Goal: Use online tool/utility: Utilize a website feature to perform a specific function

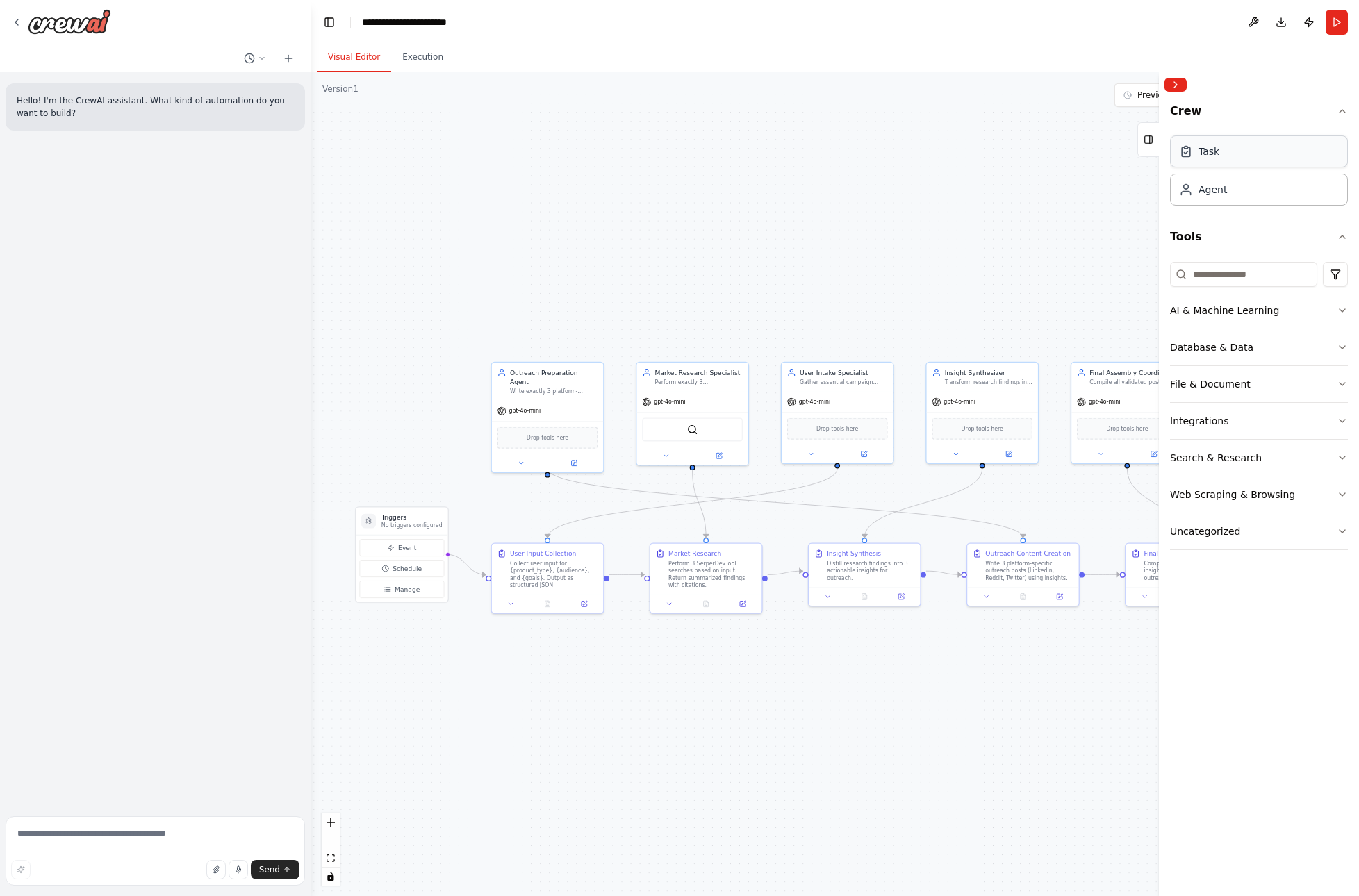
click at [1223, 156] on div "Task" at bounding box center [1259, 152] width 178 height 32
click at [1238, 380] on div "File & Document" at bounding box center [1211, 384] width 81 height 14
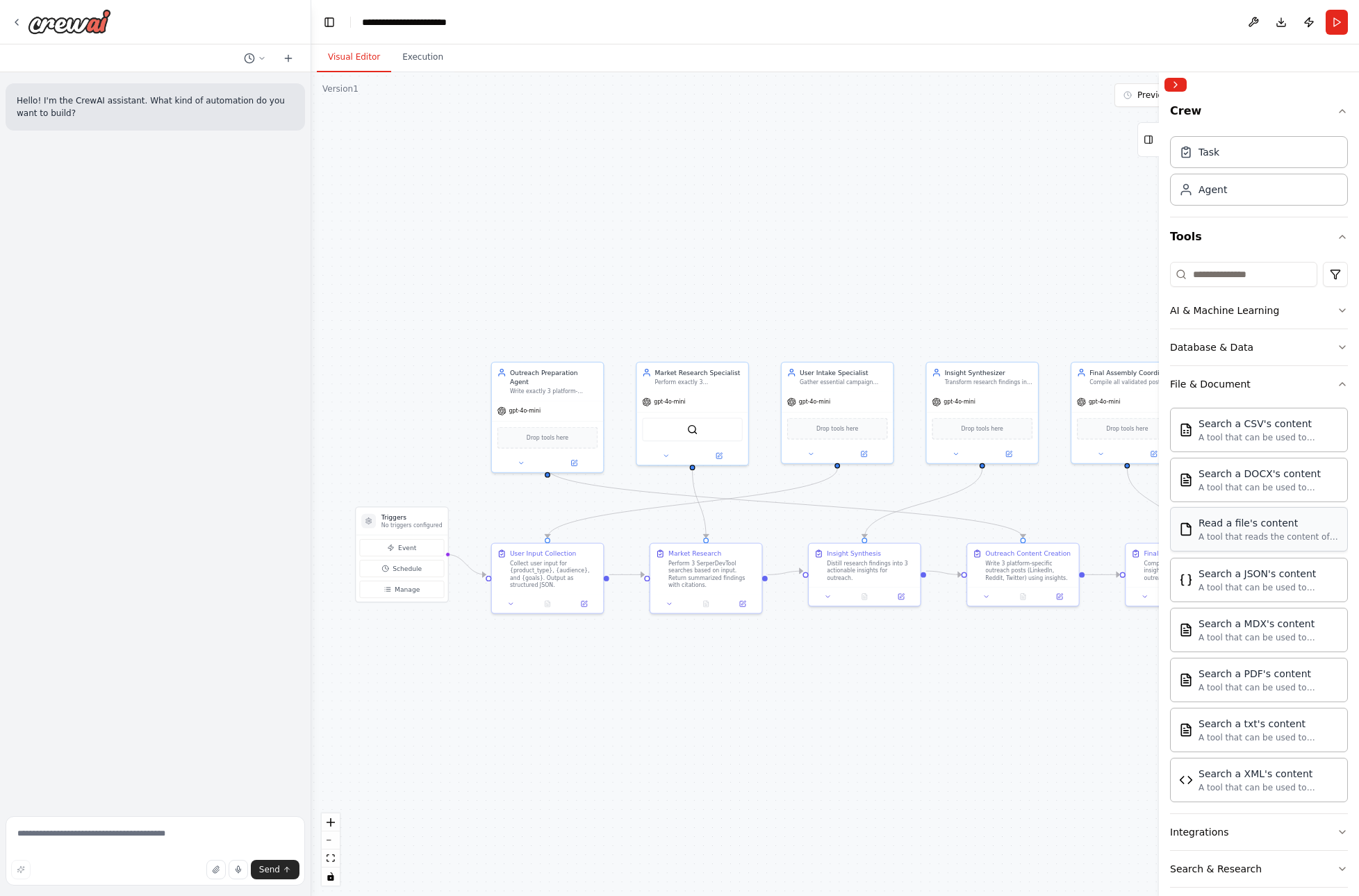
click at [1233, 526] on div "Read a file's content" at bounding box center [1268, 522] width 140 height 14
click at [1241, 535] on div "A tool that reads the content of a file. To use this tool, provide a 'file_path…" at bounding box center [1268, 536] width 140 height 11
click at [1241, 536] on div "A tool that reads the content of a file. To use this tool, provide a 'file_path…" at bounding box center [1268, 536] width 140 height 11
click at [1304, 23] on button "Publish" at bounding box center [1309, 22] width 22 height 25
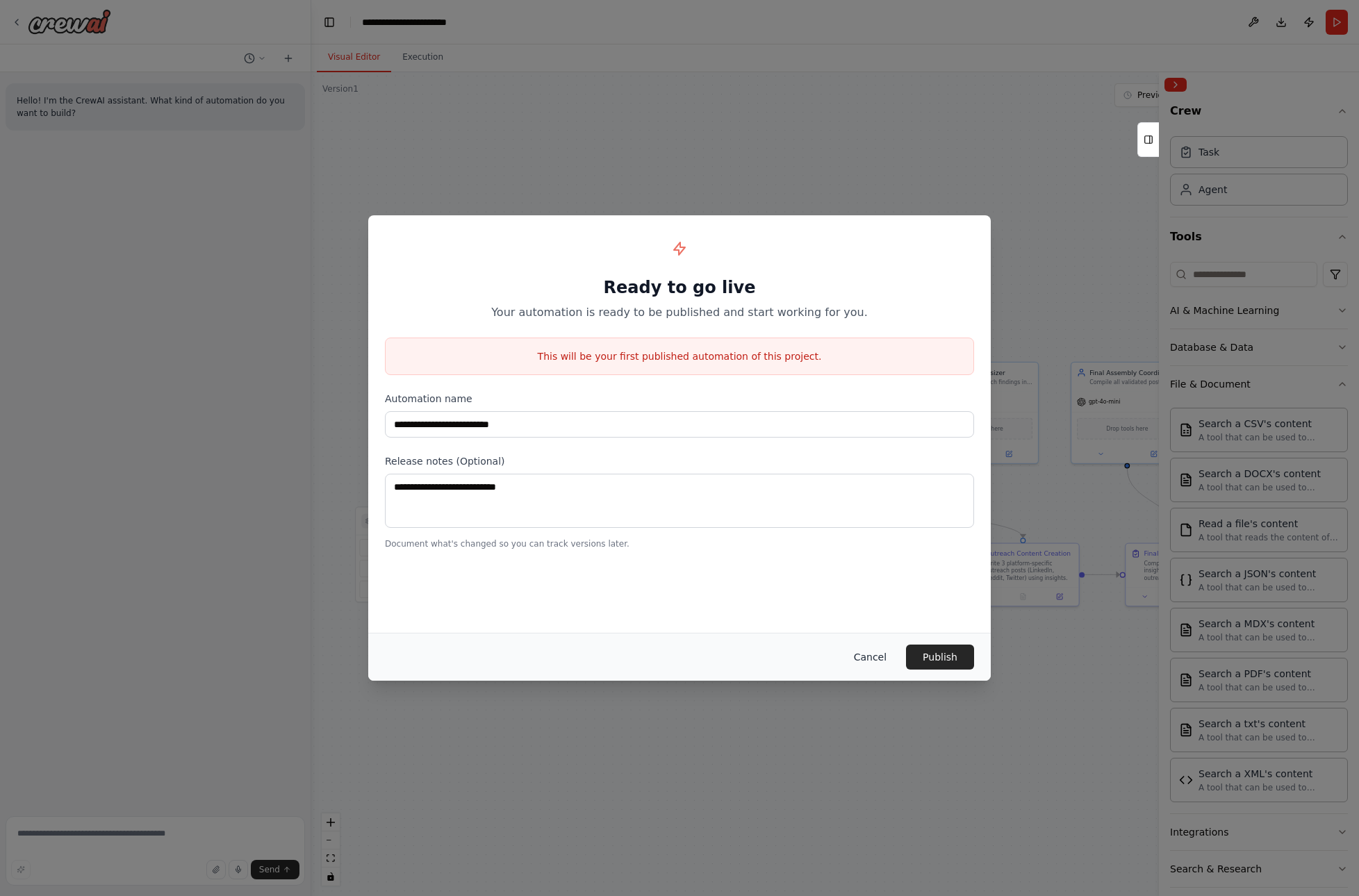
click at [871, 655] on button "Cancel" at bounding box center [870, 657] width 55 height 25
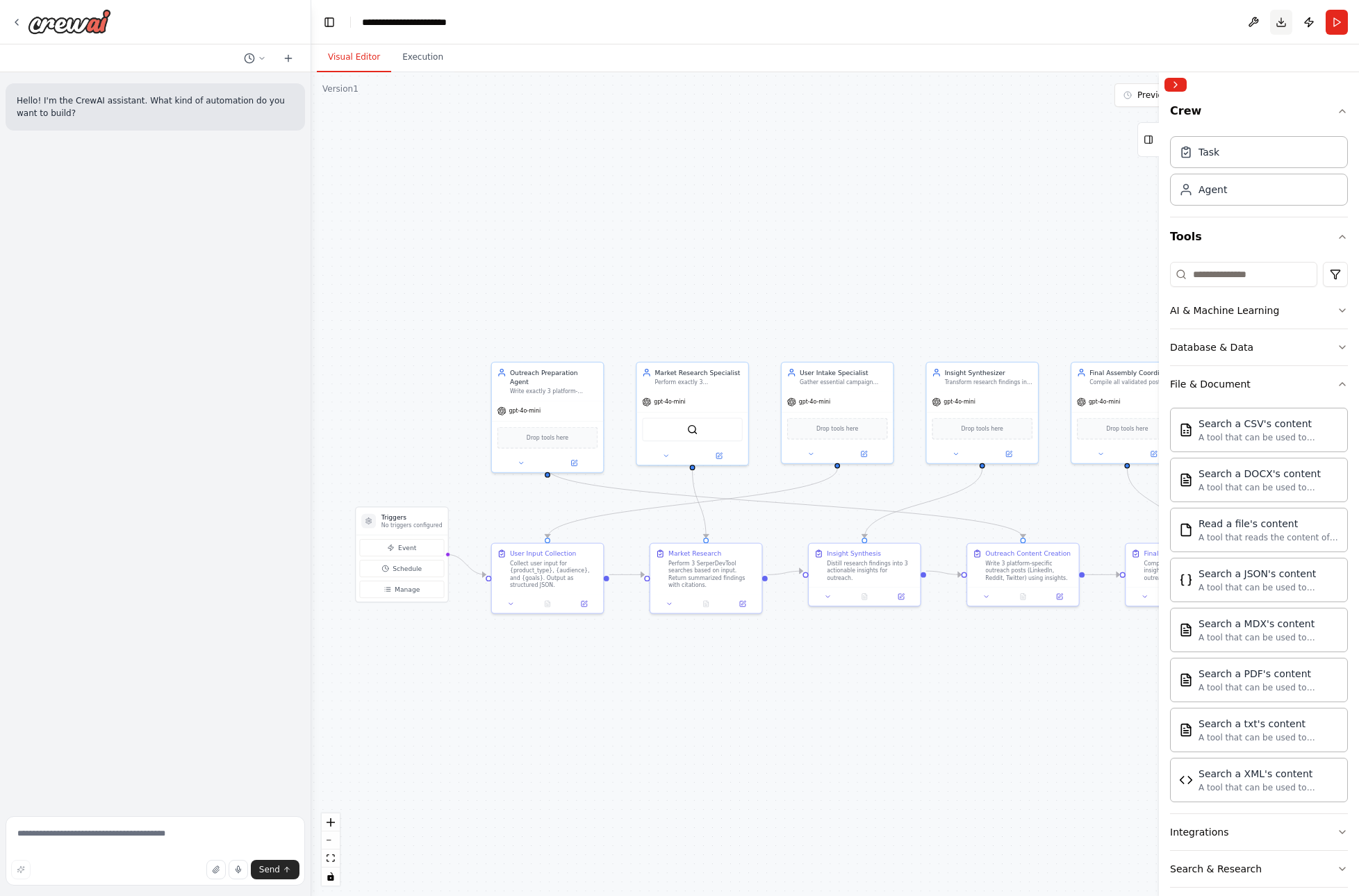
click at [1283, 23] on button "Download" at bounding box center [1281, 22] width 22 height 25
